Goal: Task Accomplishment & Management: Complete application form

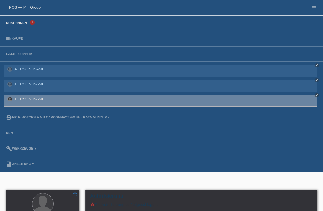
click at [10, 25] on link "Kund*innen" at bounding box center [16, 23] width 27 height 4
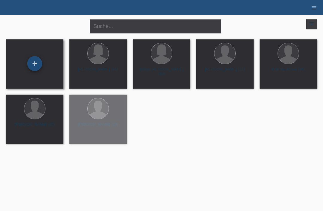
click at [36, 61] on div "+" at bounding box center [34, 64] width 14 height 10
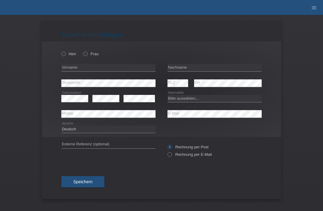
click at [61, 58] on div "Herr Frau error Vorname error" at bounding box center [161, 90] width 239 height 96
click at [60, 51] on icon at bounding box center [60, 51] width 0 height 0
click at [64, 54] on input "Herr" at bounding box center [63, 54] width 4 height 4
radio input "true"
click at [193, 69] on input "text" at bounding box center [214, 67] width 94 height 7
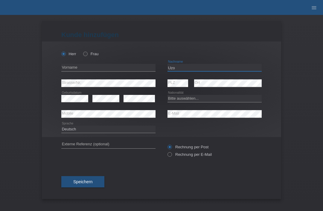
type input "Uzo"
click at [111, 71] on input "text" at bounding box center [108, 67] width 94 height 7
type input "[PERSON_NAME]"
click at [195, 101] on select "Bitte auswählen... Schweiz Deutschland Liechtenstein Österreich ------------ Af…" at bounding box center [214, 98] width 94 height 7
select select "CH"
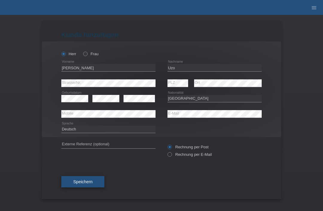
click at [89, 183] on span "Speichern" at bounding box center [82, 182] width 19 height 5
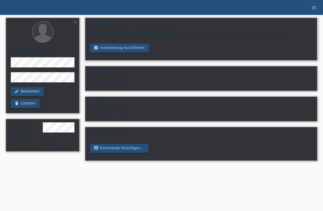
click at [115, 44] on div "Bitte führen Sie zuerst eine Autorisierung durch. Bitte lassen Sie sich vom Kun…" at bounding box center [201, 41] width 222 height 22
click at [106, 49] on link "assignment_turned_in Autorisierung durchführen" at bounding box center [119, 48] width 59 height 9
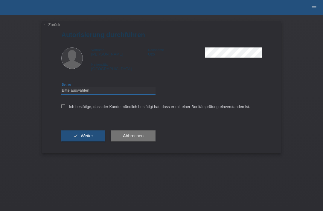
click at [63, 89] on select "Bitte auswählen CHF 1.00 - CHF 499.00 CHF 500.00 - CHF 1'999.00 CHF 2'000.00 - …" at bounding box center [108, 90] width 94 height 7
select select "3"
click at [62, 107] on icon at bounding box center [63, 107] width 4 height 4
click at [62, 107] on input "Ich bestätige, dass der Kunde mündlich bestätigt hat, dass er mit einer Bonität…" at bounding box center [63, 107] width 4 height 4
checkbox input "true"
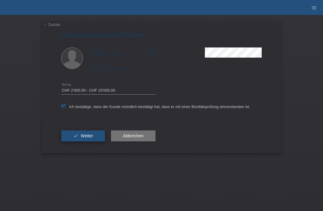
click at [74, 142] on button "check Weiter" at bounding box center [83, 136] width 44 height 11
